Goal: Check status: Check status

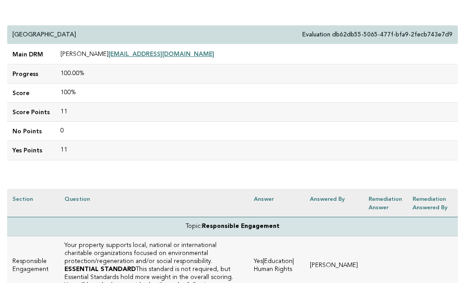
scroll to position [74, 0]
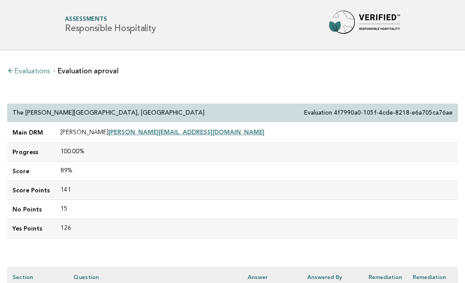
click at [73, 179] on td "89%" at bounding box center [256, 171] width 403 height 19
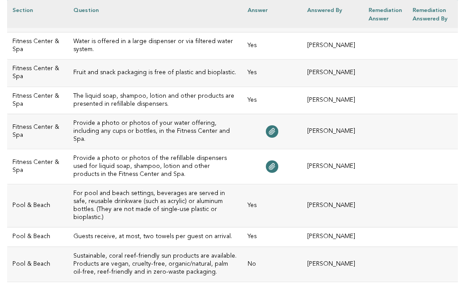
scroll to position [311, 0]
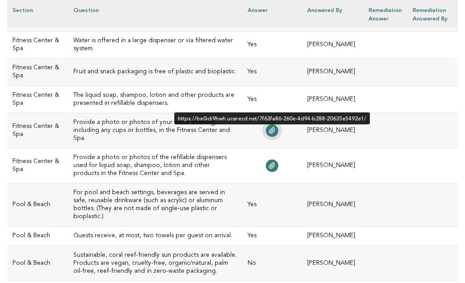
click at [269, 134] on icon at bounding box center [272, 130] width 7 height 7
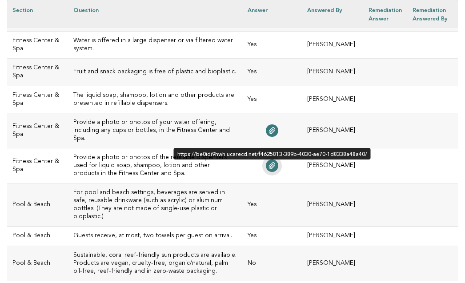
click at [269, 169] on icon at bounding box center [272, 165] width 7 height 7
click at [270, 169] on icon at bounding box center [273, 166] width 6 height 6
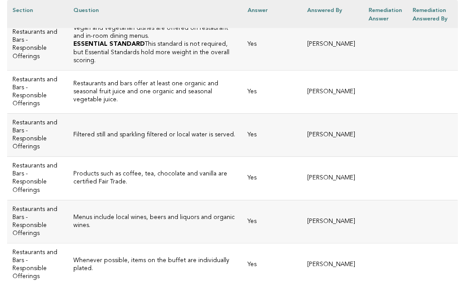
scroll to position [1651, 0]
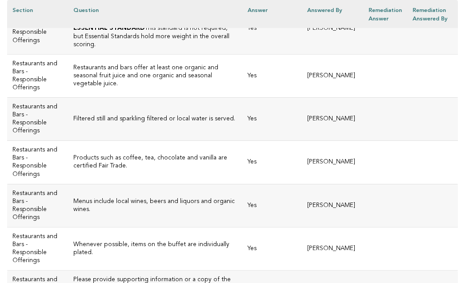
scroll to position [1660, 0]
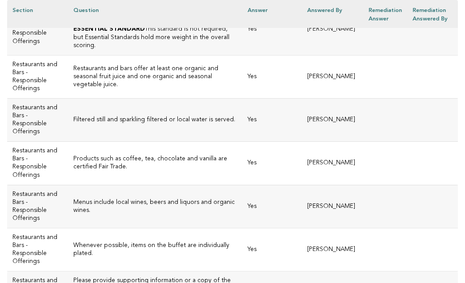
drag, startPoint x: 87, startPoint y: 215, endPoint x: 59, endPoint y: 183, distance: 42.3
copy h3 "Please upload a photo/photos of what is used for drinkware, containers and flat…"
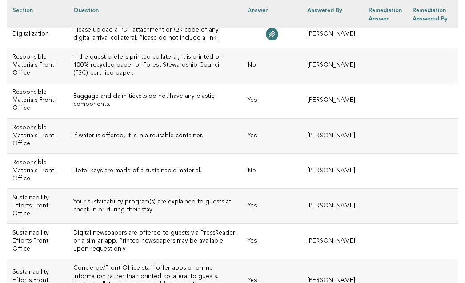
scroll to position [2316, 0]
